Goal: Transaction & Acquisition: Download file/media

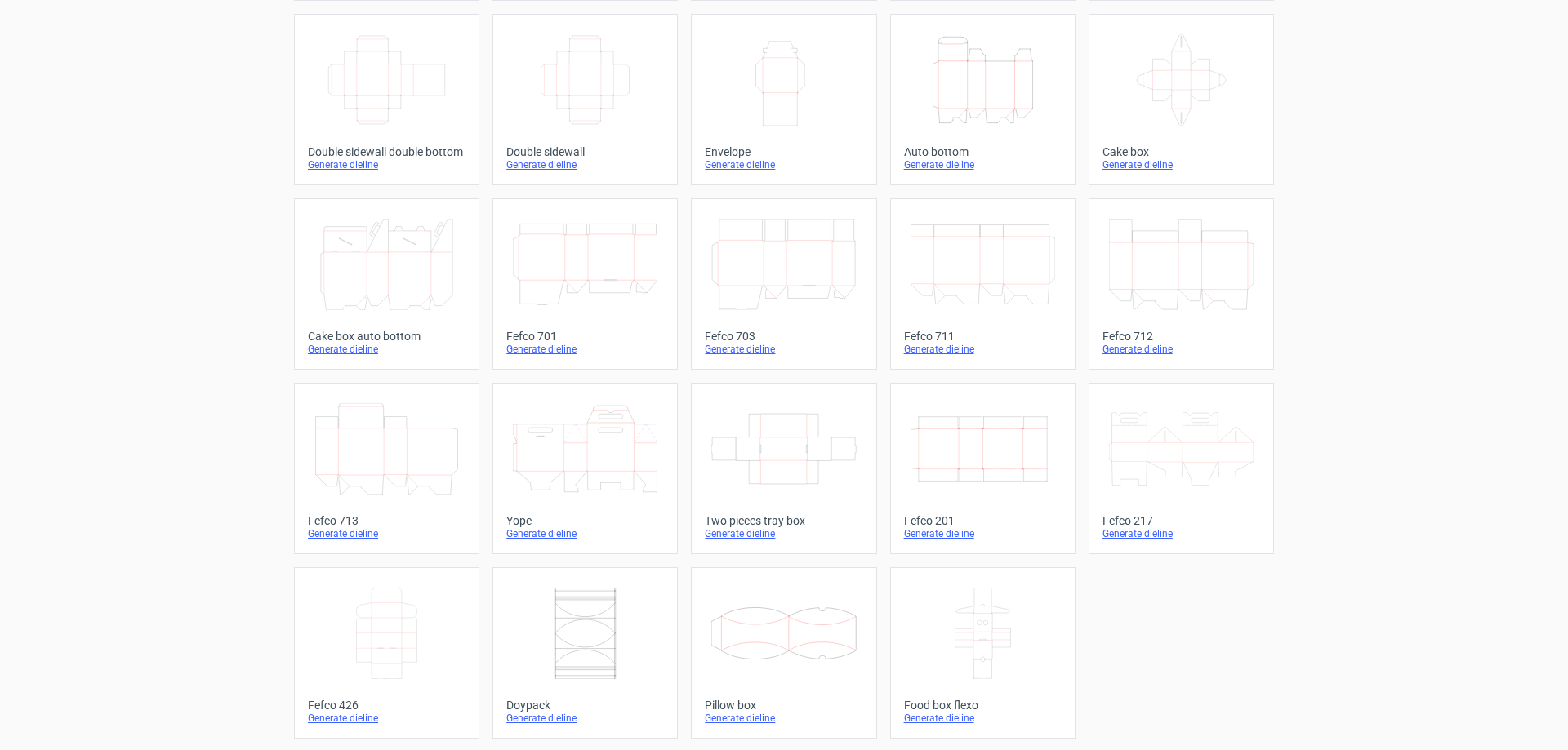
scroll to position [270, 0]
click at [403, 616] on icon at bounding box center [386, 631] width 144 height 91
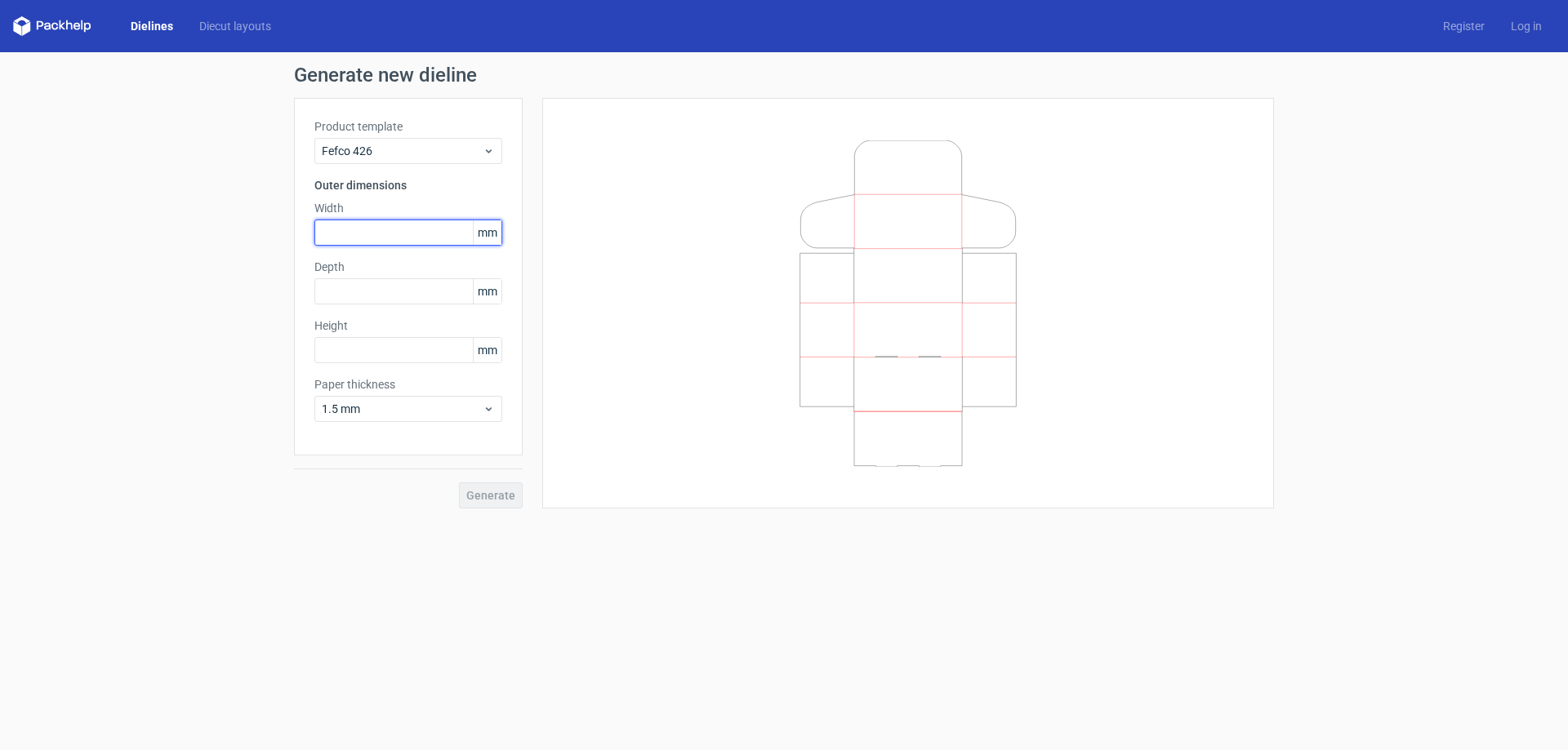
click at [364, 236] on input "text" at bounding box center [408, 232] width 188 height 26
type input "36"
click at [364, 290] on input "text" at bounding box center [408, 291] width 188 height 26
type input "16"
click at [360, 348] on div "Height mm" at bounding box center [408, 339] width 188 height 46
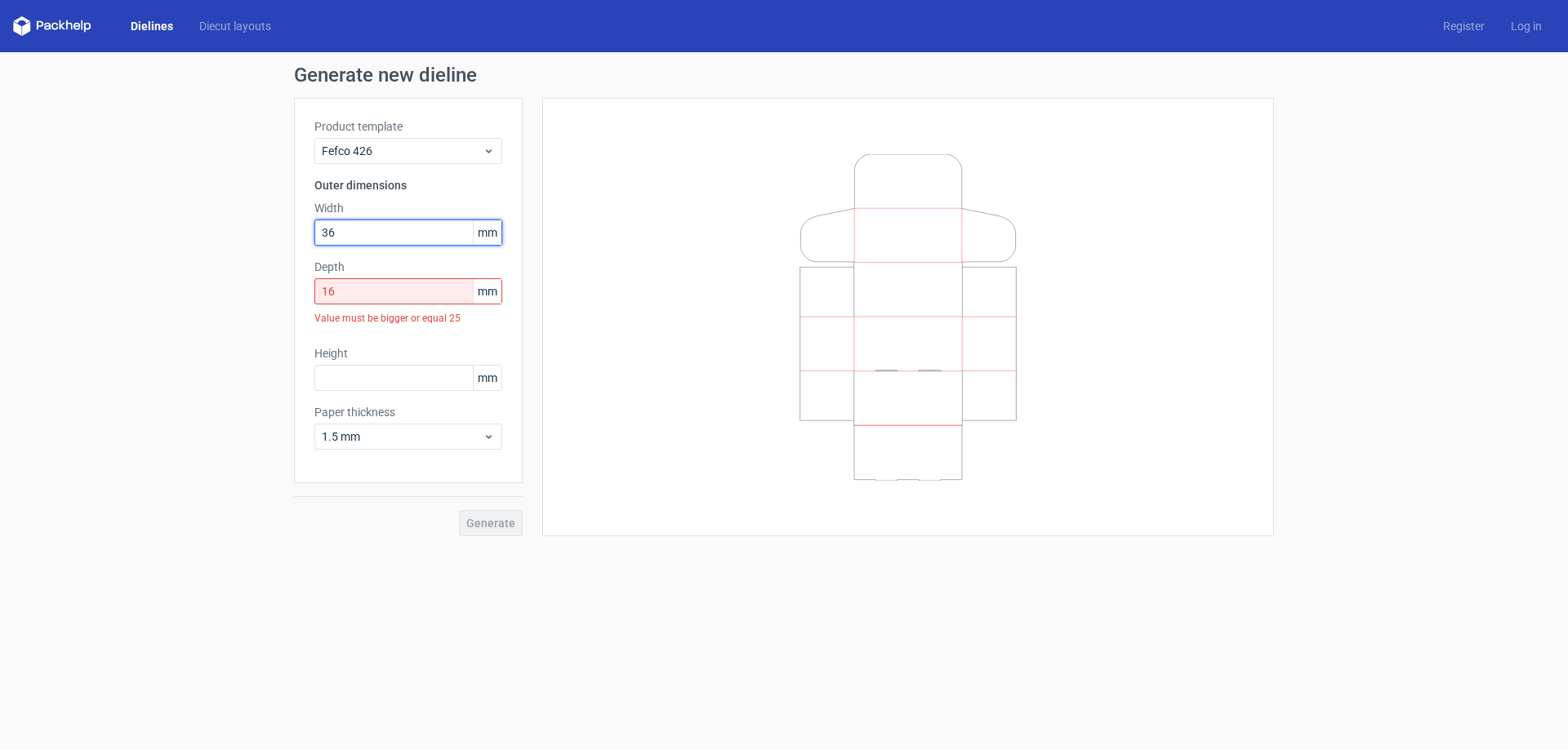
drag, startPoint x: 342, startPoint y: 235, endPoint x: 299, endPoint y: 229, distance: 43.4
click at [300, 229] on div "Product template Fefco 426 Outer dimensions Width 36 mm Depth 16 mm Value must …" at bounding box center [408, 291] width 229 height 385
type input "360"
drag, startPoint x: 270, startPoint y: 292, endPoint x: 259, endPoint y: 291, distance: 11.0
click at [259, 291] on div "Generate new dieline Product template Fefco 426 Outer dimensions Width 360 mm D…" at bounding box center [784, 301] width 1568 height 497
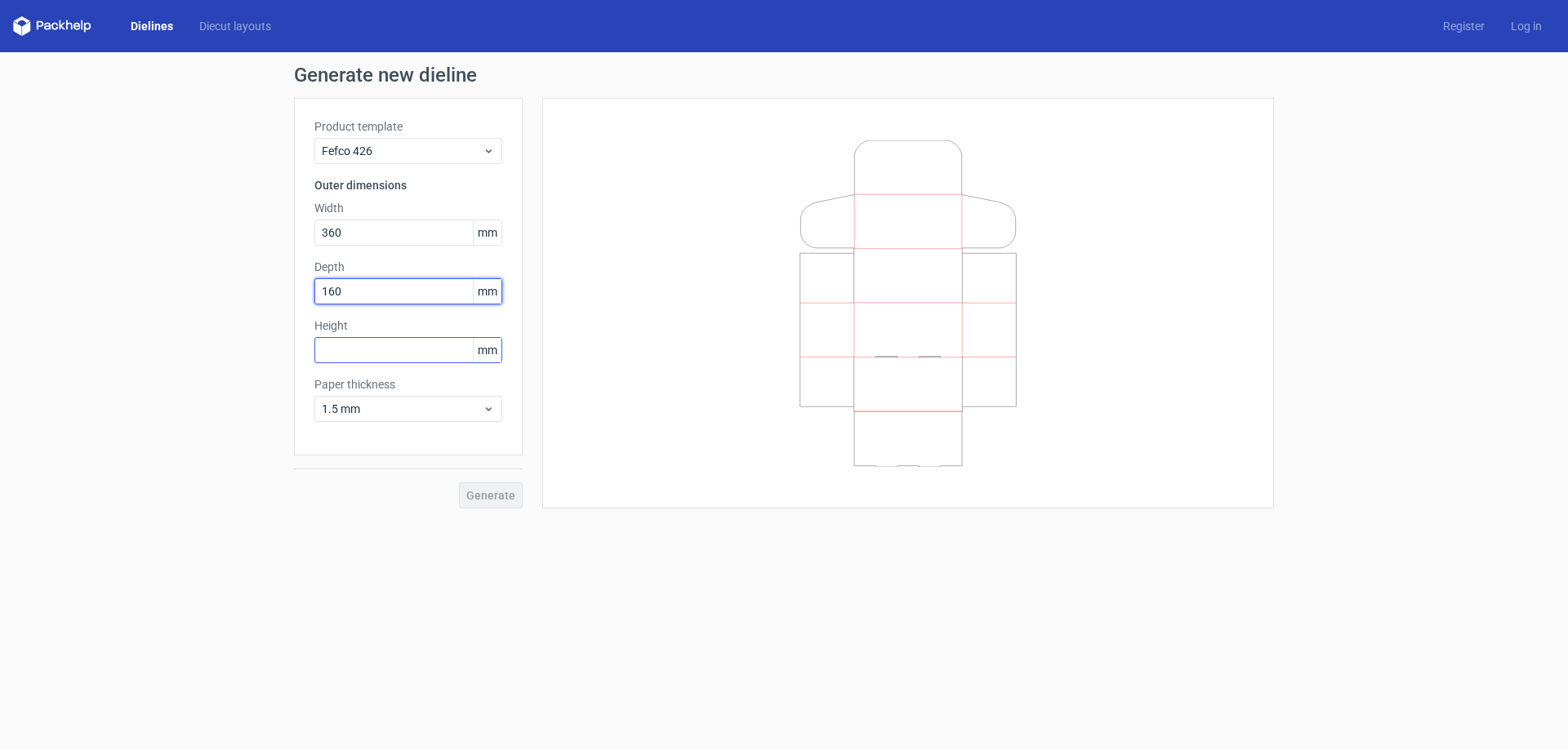
type input "160"
click at [347, 350] on input "text" at bounding box center [408, 349] width 188 height 26
type input "110"
click at [492, 499] on span "Generate" at bounding box center [491, 495] width 49 height 12
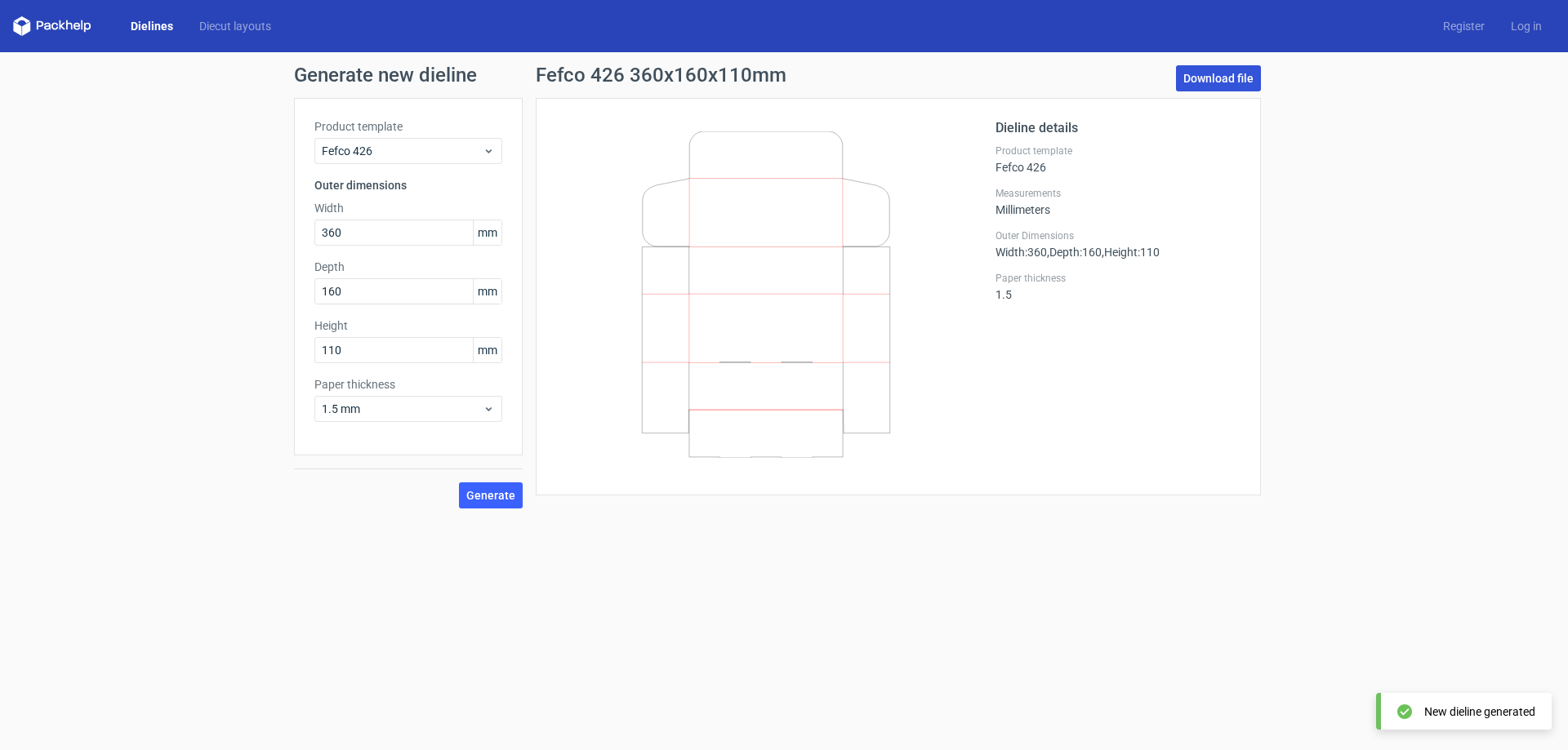
click at [1215, 75] on link "Download file" at bounding box center [1218, 78] width 85 height 26
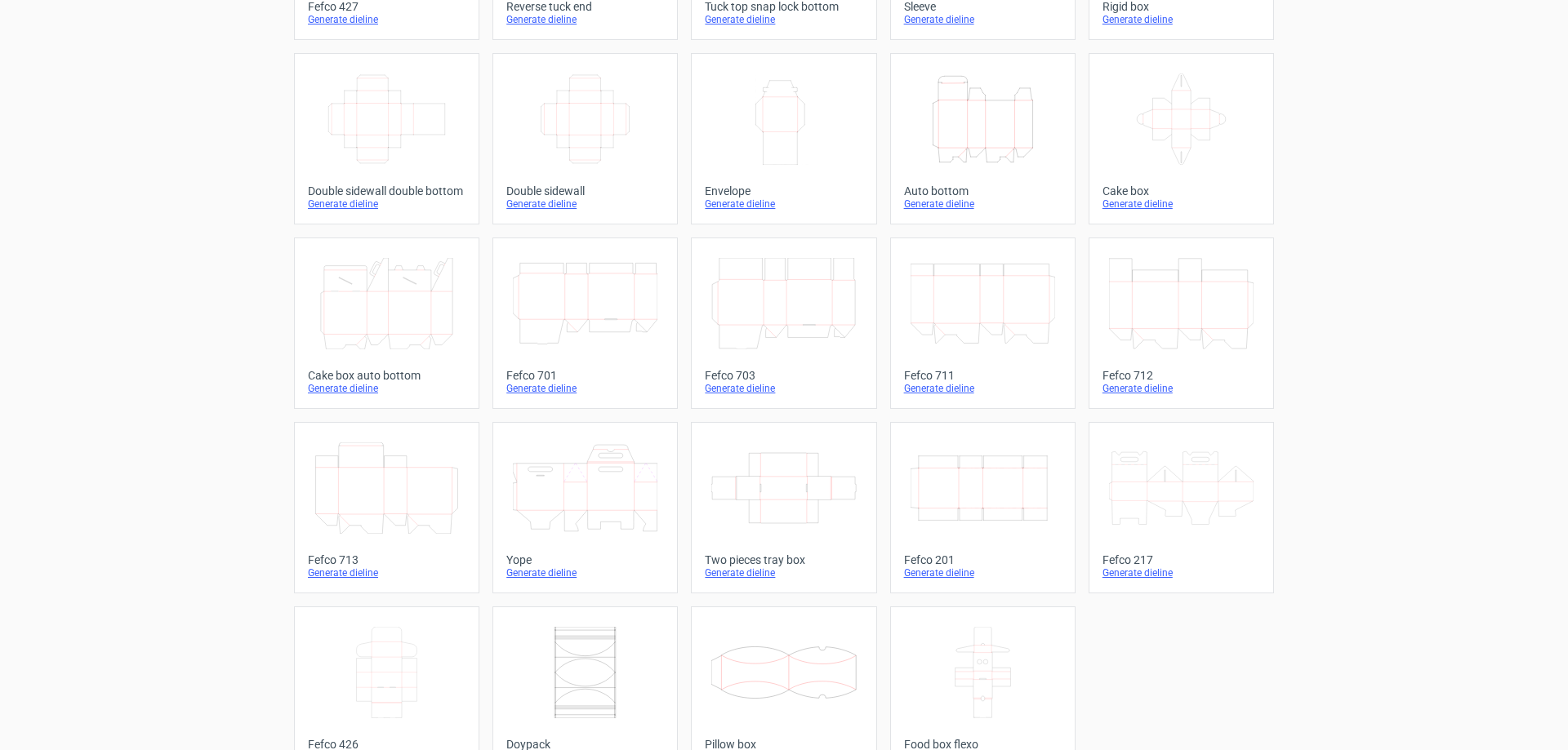
scroll to position [270, 0]
